Goal: Use online tool/utility: Utilize a website feature to perform a specific function

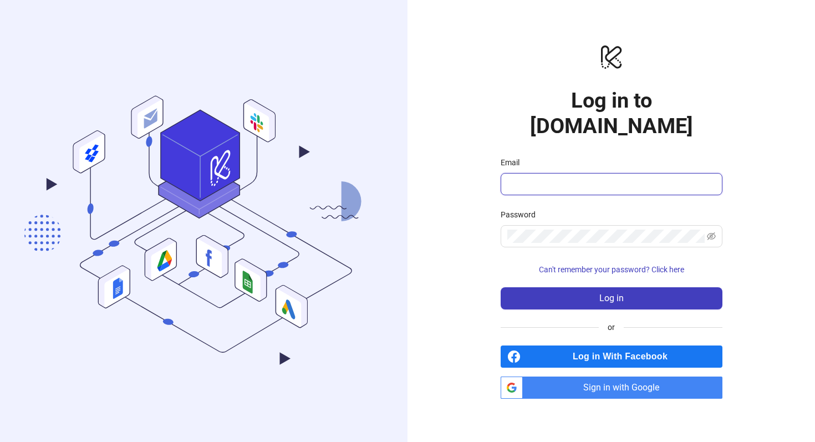
click at [543, 177] on input "Email" at bounding box center [610, 183] width 206 height 13
type input "**********"
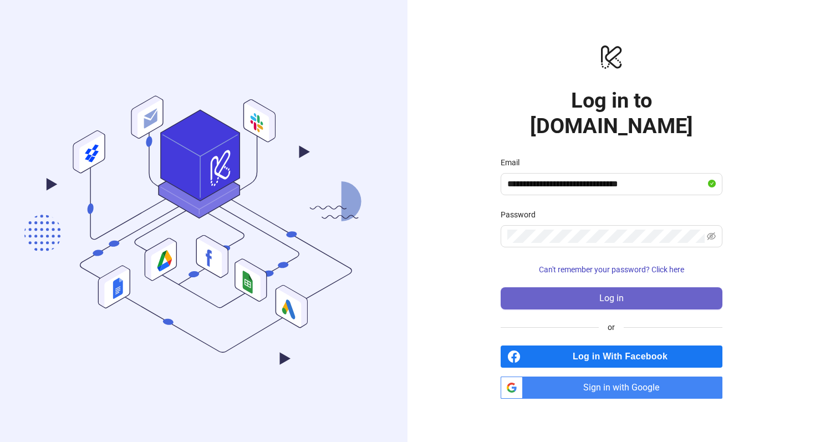
click at [619, 293] on span "Log in" at bounding box center [611, 298] width 24 height 10
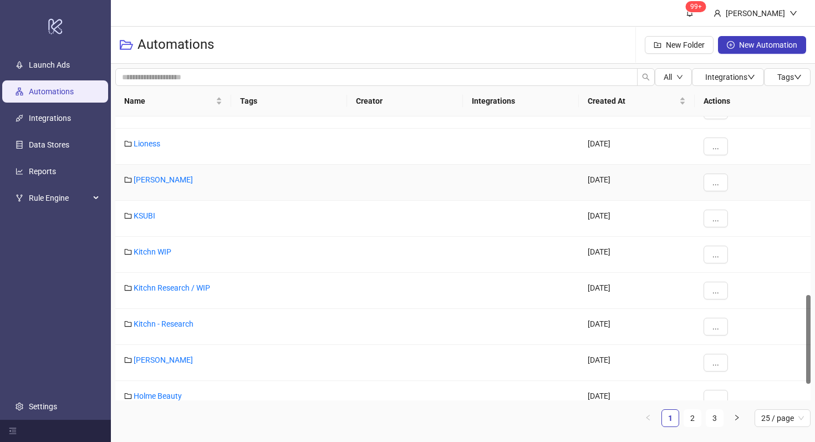
scroll to position [624, 0]
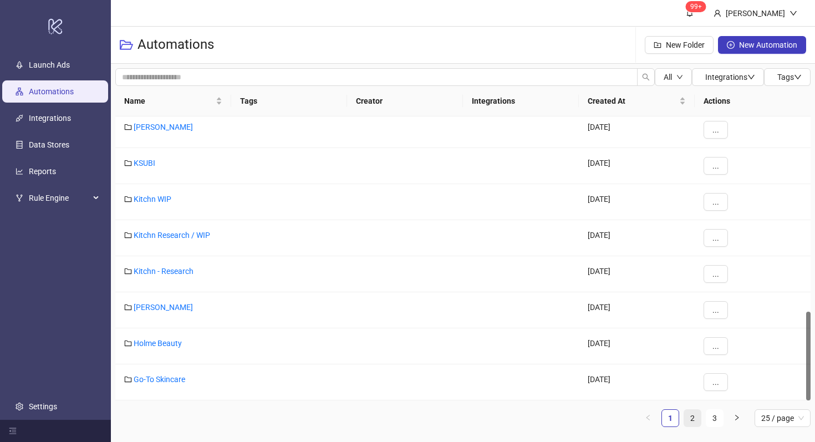
click at [698, 421] on link "2" at bounding box center [692, 418] width 17 height 17
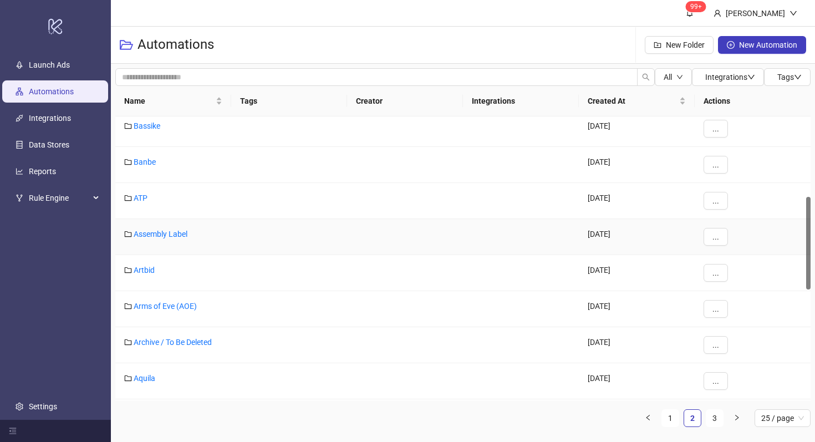
scroll to position [250, 0]
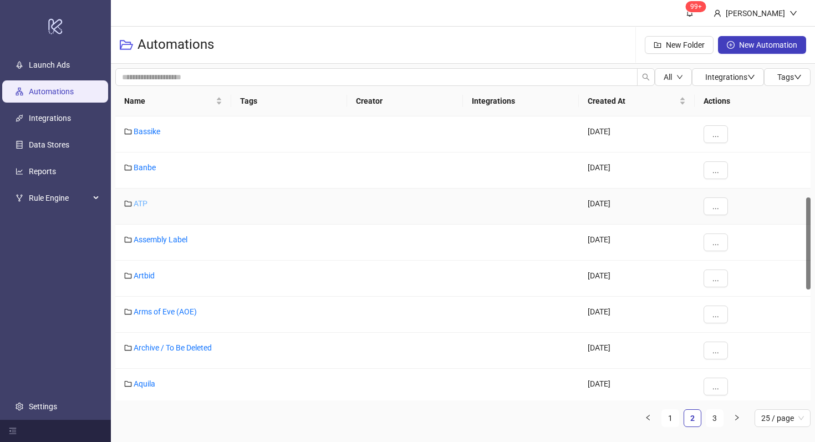
click at [139, 201] on link "ATP" at bounding box center [141, 203] width 14 height 9
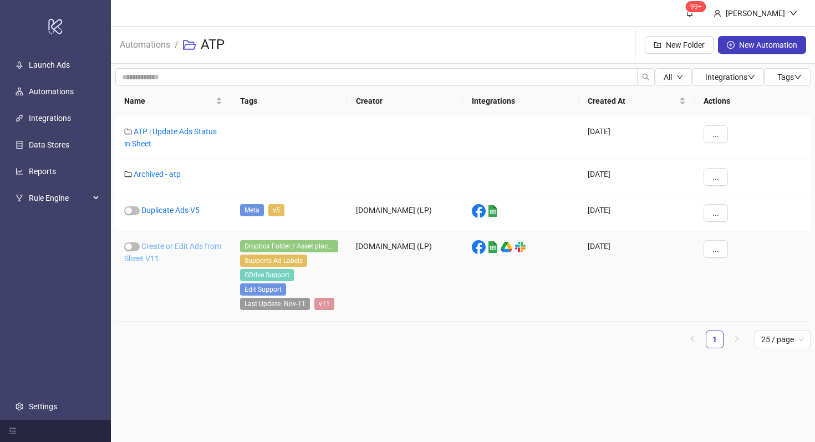
click at [179, 244] on link "Create or Edit Ads from Sheet V11" at bounding box center [172, 252] width 97 height 21
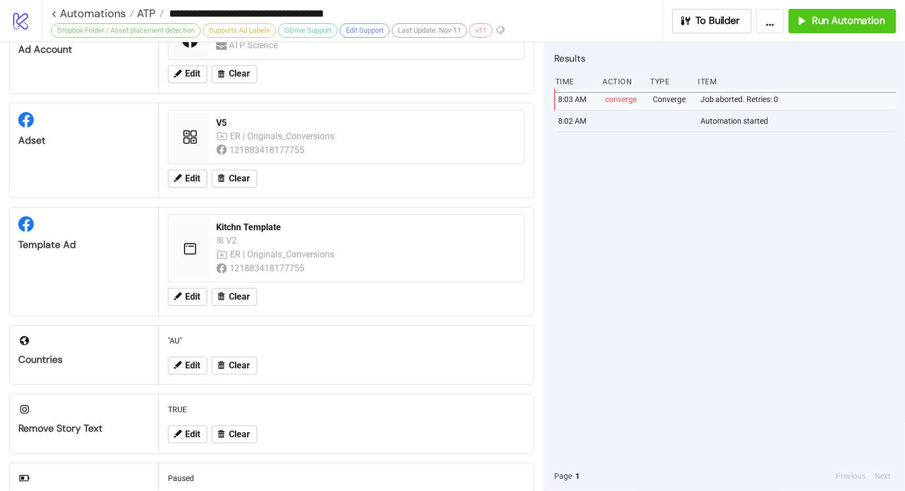
scroll to position [58, 0]
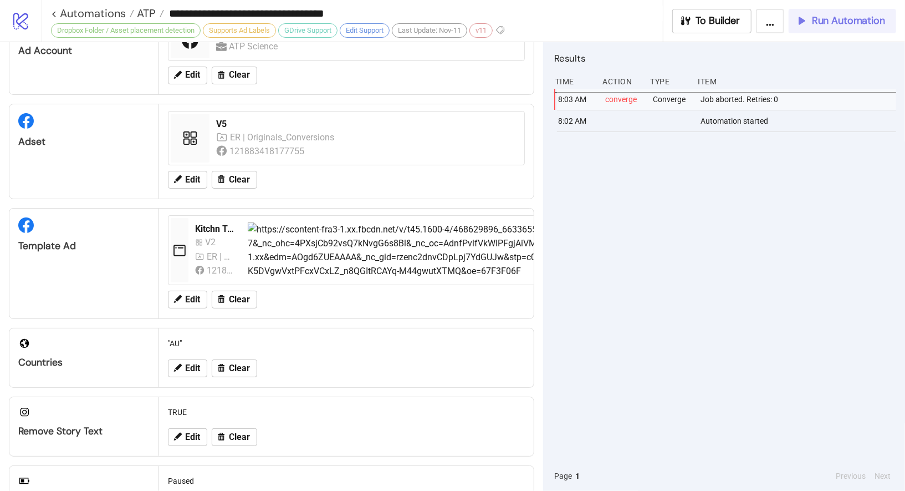
click at [815, 23] on span "Run Automation" at bounding box center [848, 20] width 73 height 13
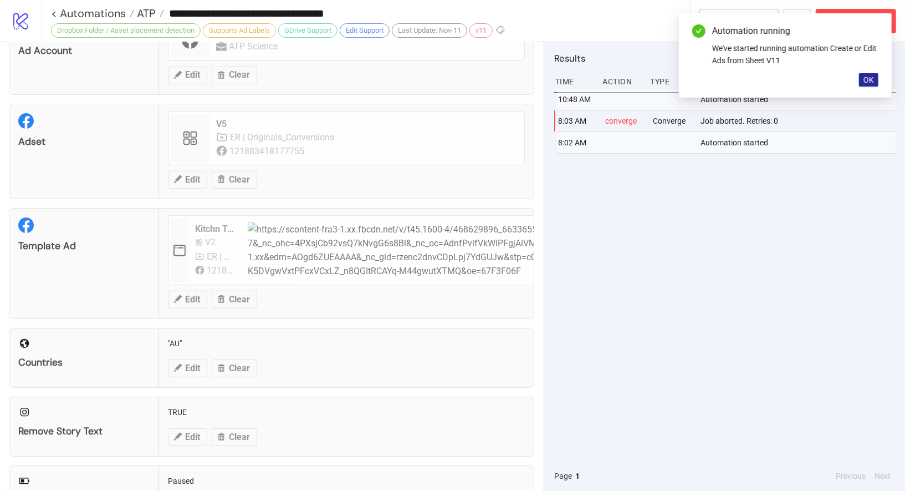
click at [815, 81] on button "OK" at bounding box center [868, 79] width 19 height 13
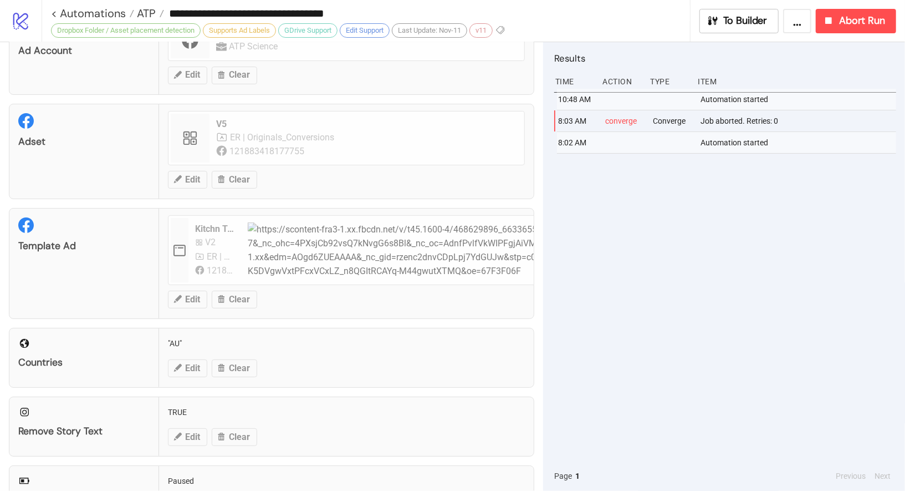
click at [815, 83] on div "Item" at bounding box center [797, 81] width 200 height 21
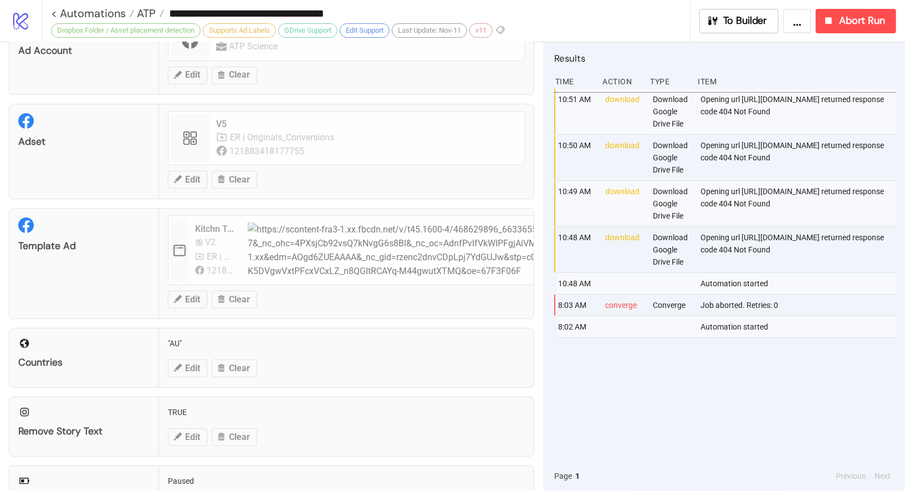
click at [640, 18] on input "**********" at bounding box center [427, 13] width 526 height 17
click at [572, 48] on div "Results Time Action Type Item 10:51 AM download Download Google Drive File Open…" at bounding box center [724, 266] width 362 height 449
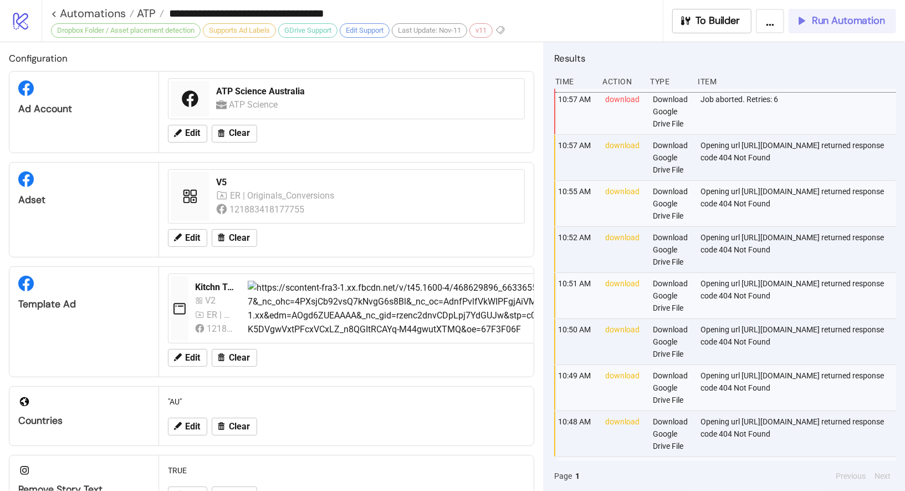
click at [815, 21] on span "Run Automation" at bounding box center [848, 20] width 73 height 13
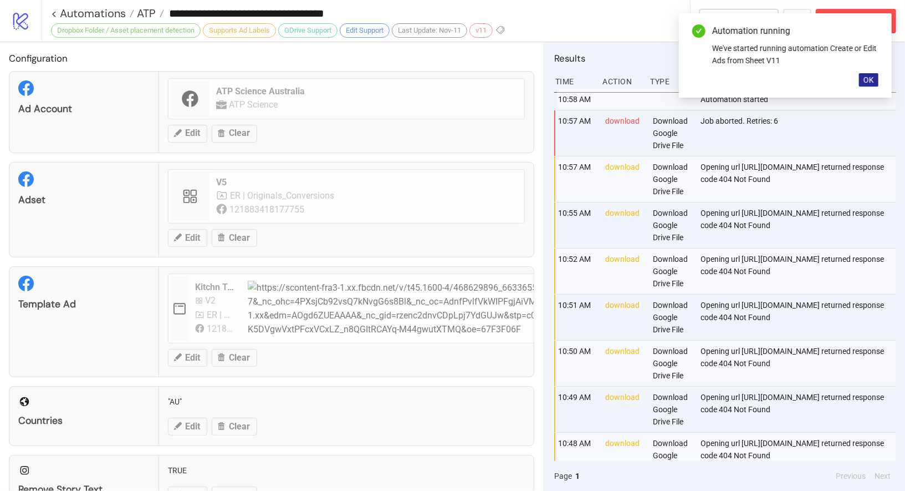
click at [815, 84] on button "OK" at bounding box center [868, 79] width 19 height 13
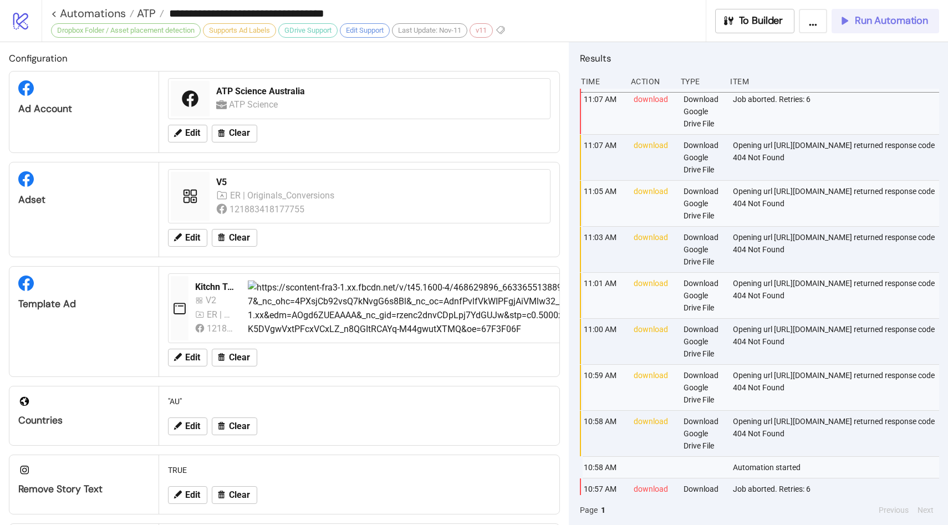
click at [815, 24] on span "Run Automation" at bounding box center [891, 20] width 73 height 13
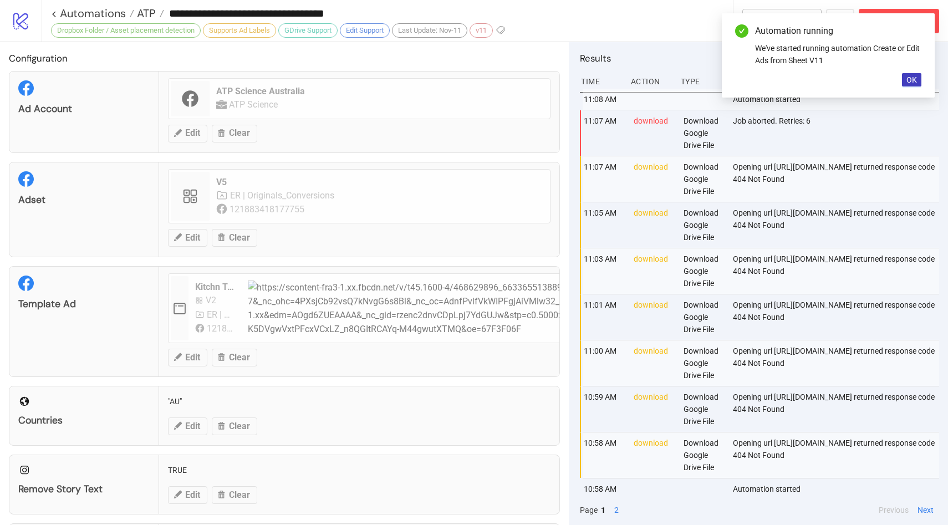
click at [815, 67] on div "Automation running We've started running automation Create or Edit Ads from She…" at bounding box center [828, 55] width 213 height 84
click at [815, 73] on div "Automation running We've started running automation Create or Edit Ads from She…" at bounding box center [828, 55] width 213 height 84
click at [815, 79] on span "OK" at bounding box center [912, 79] width 11 height 9
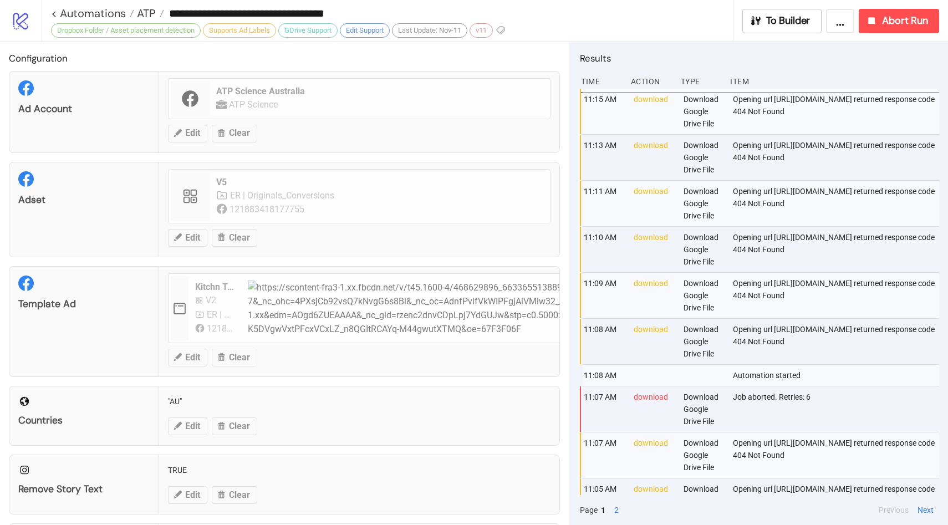
click at [732, 200] on div "Opening url [URL][DOMAIN_NAME] returned response code 404 Not Found" at bounding box center [837, 203] width 210 height 45
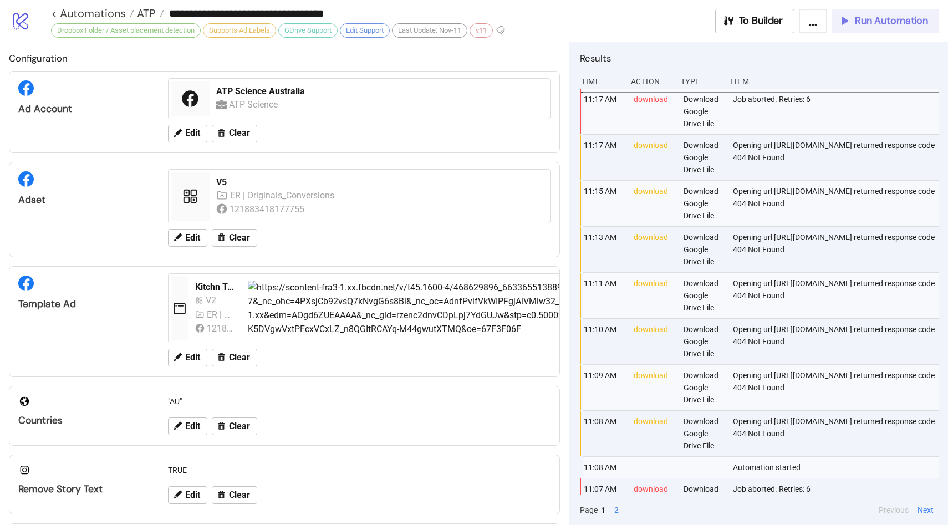
click at [815, 21] on span "Run Automation" at bounding box center [891, 20] width 73 height 13
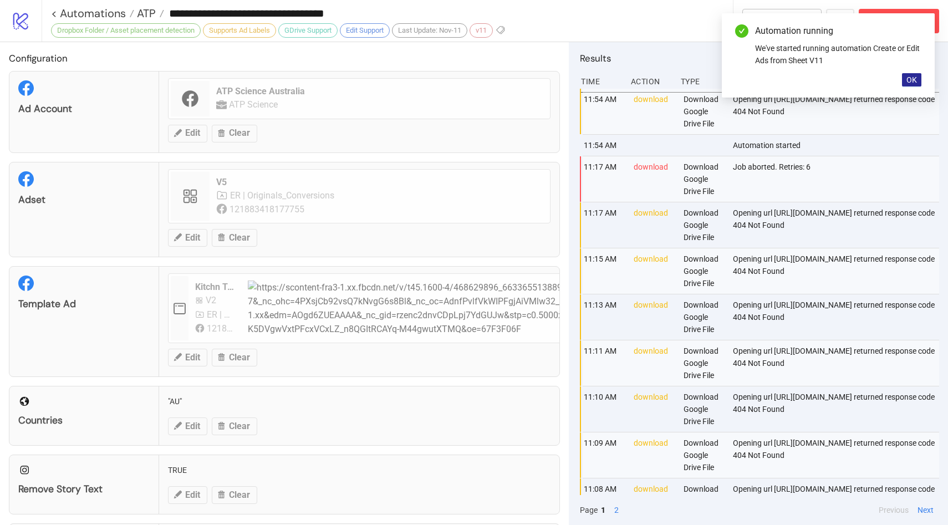
click at [815, 77] on span "OK" at bounding box center [912, 79] width 11 height 9
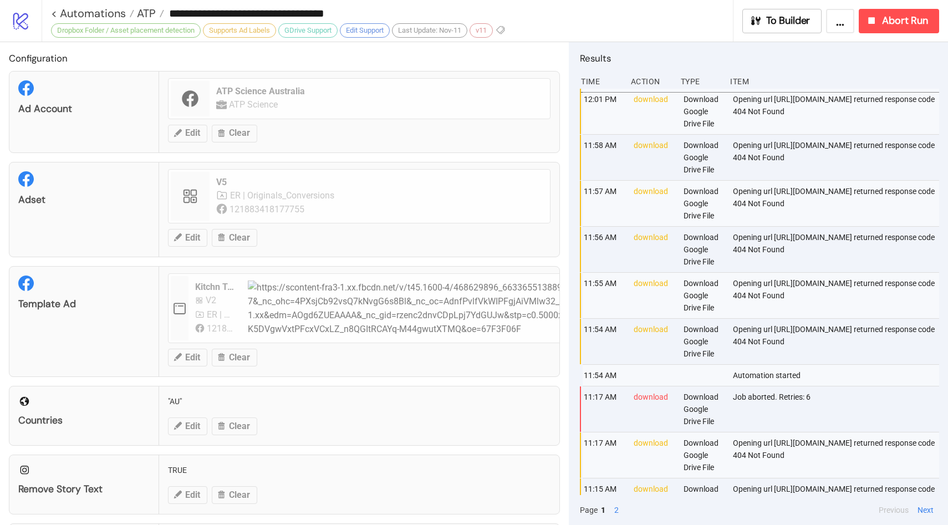
click at [576, 17] on input "**********" at bounding box center [448, 13] width 569 height 17
click at [495, 58] on h2 "Configuration" at bounding box center [284, 58] width 551 height 14
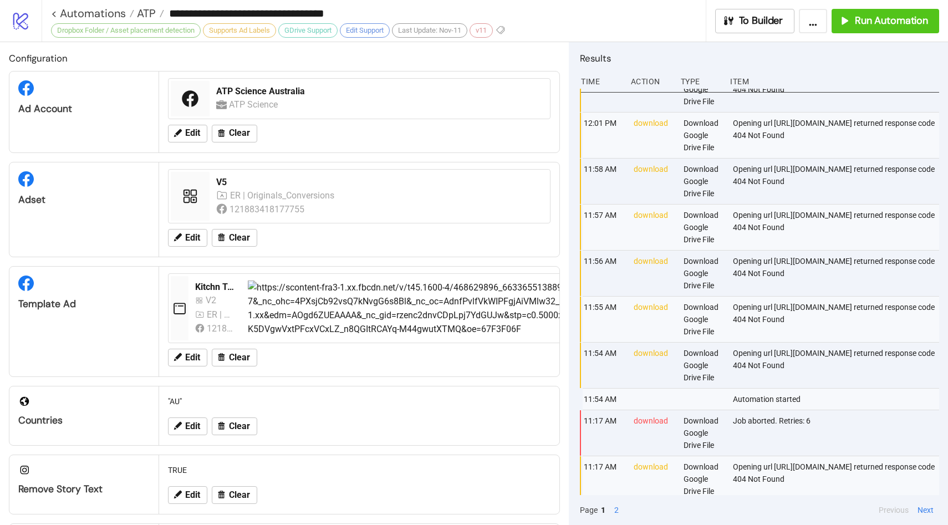
scroll to position [40, 0]
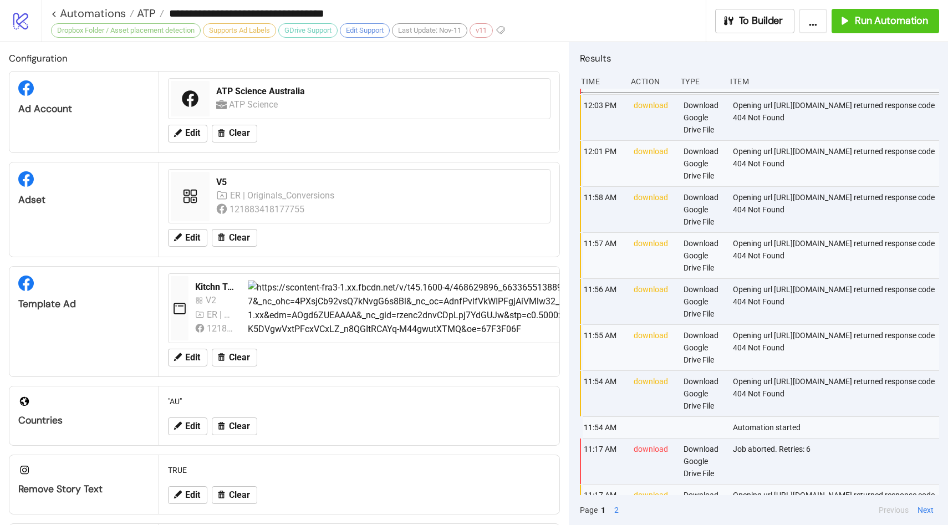
click at [744, 118] on div "Opening url [URL][DOMAIN_NAME] returned response code 404 Not Found" at bounding box center [837, 117] width 210 height 45
click at [732, 118] on div "Opening url [URL][DOMAIN_NAME] returned response code 404 Not Found" at bounding box center [837, 117] width 210 height 45
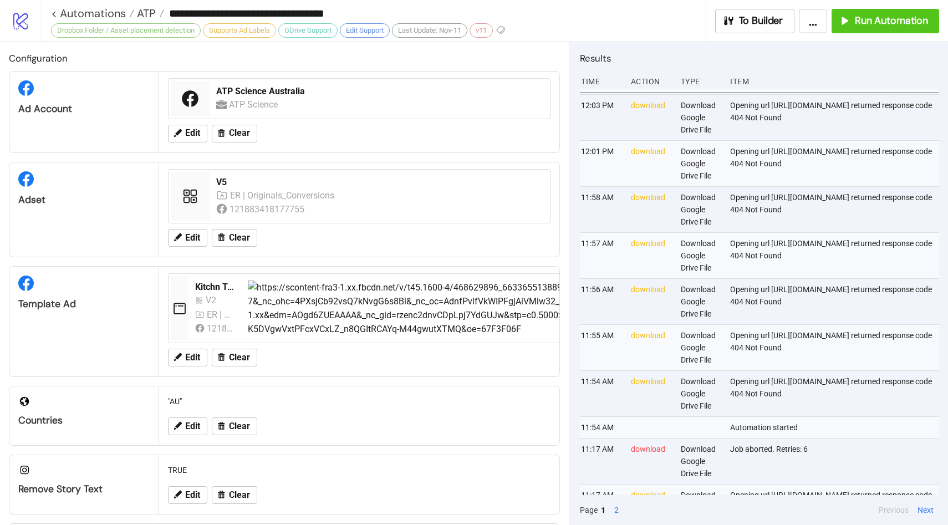
drag, startPoint x: 704, startPoint y: 119, endPoint x: 940, endPoint y: 119, distance: 236.2
click at [815, 119] on div "Results Time Action Type Item 12:03 PM download Download Google Drive File Job …" at bounding box center [758, 283] width 379 height 483
copy div "[URL][DOMAIN_NAME]"
click at [815, 18] on span "Run Automation" at bounding box center [891, 20] width 73 height 13
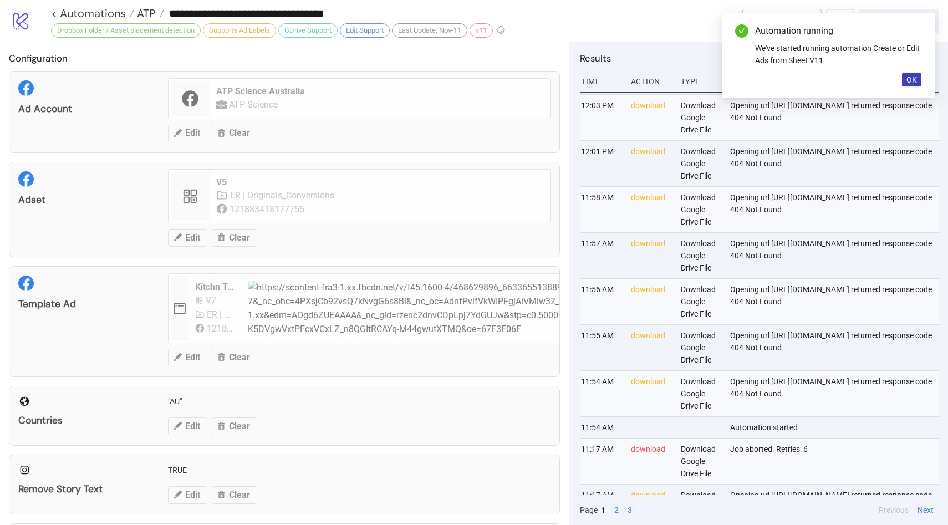
scroll to position [200, 3]
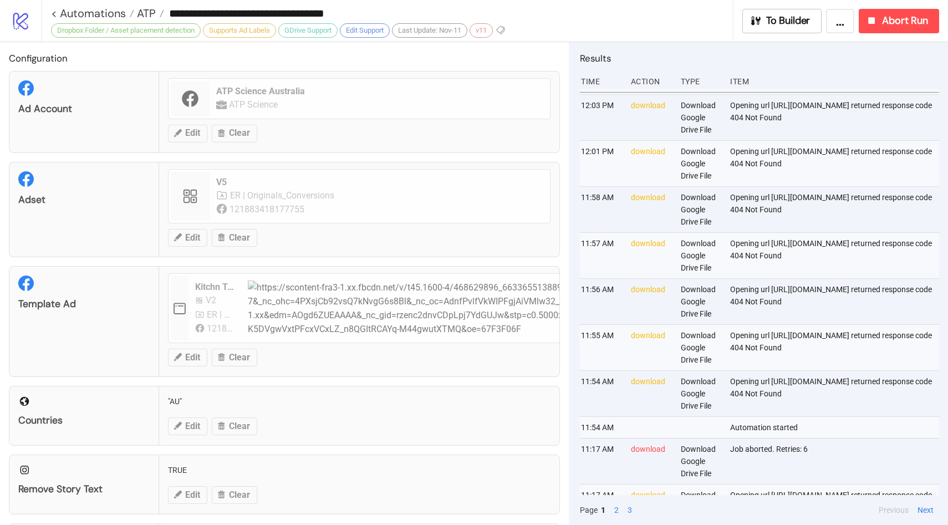
click at [767, 77] on div "Item" at bounding box center [834, 81] width 210 height 21
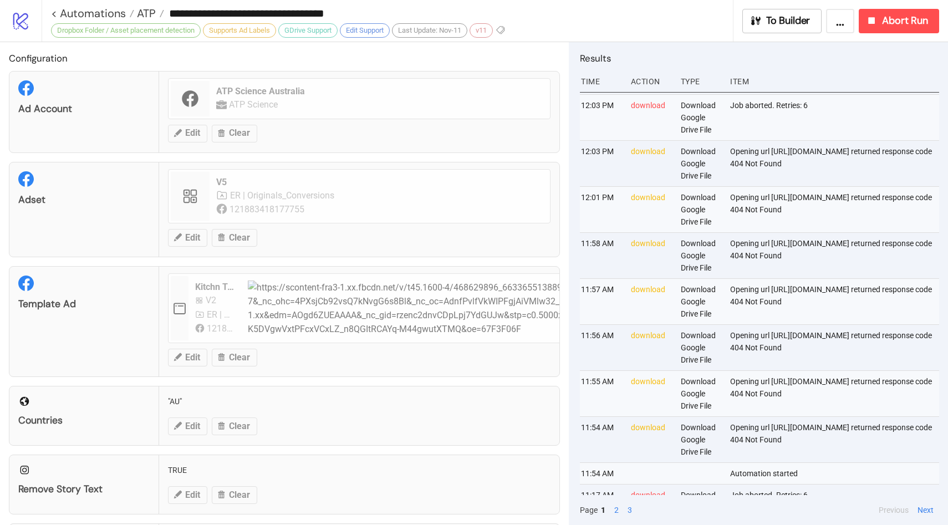
scroll to position [292, 3]
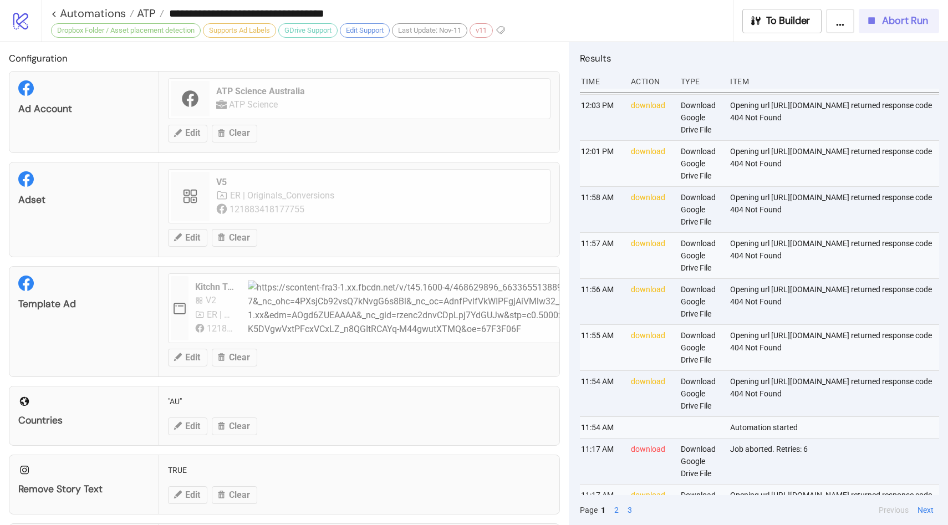
click at [815, 11] on button "Abort Run" at bounding box center [899, 21] width 80 height 24
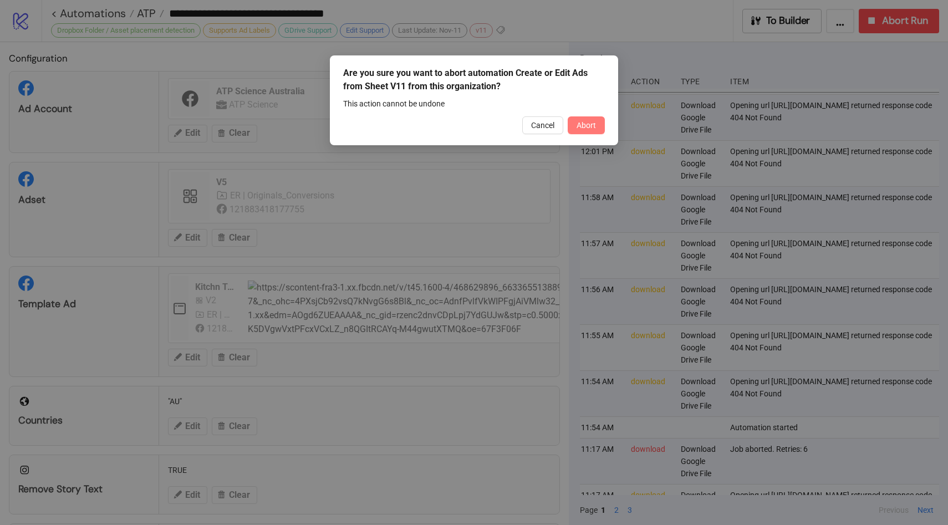
click at [593, 123] on span "Abort" at bounding box center [586, 125] width 19 height 9
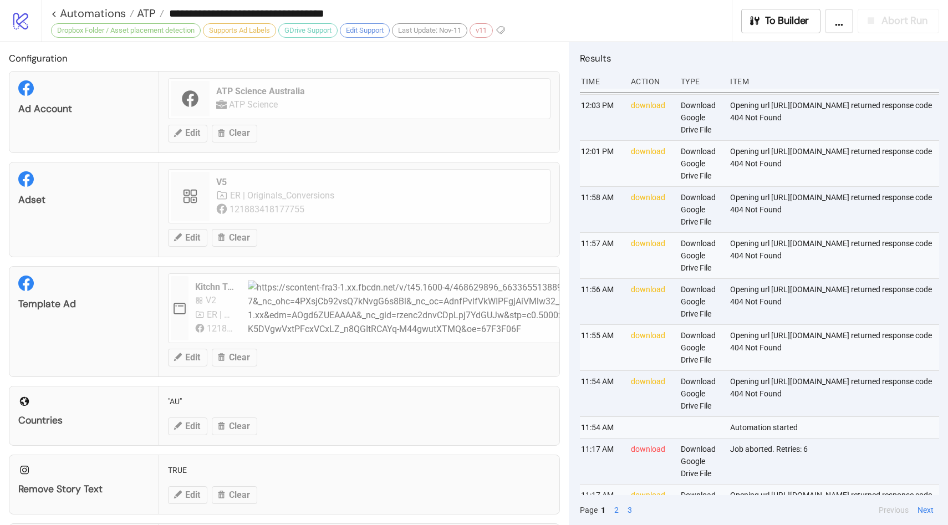
scroll to position [338, 3]
